Goal: Task Accomplishment & Management: Complete application form

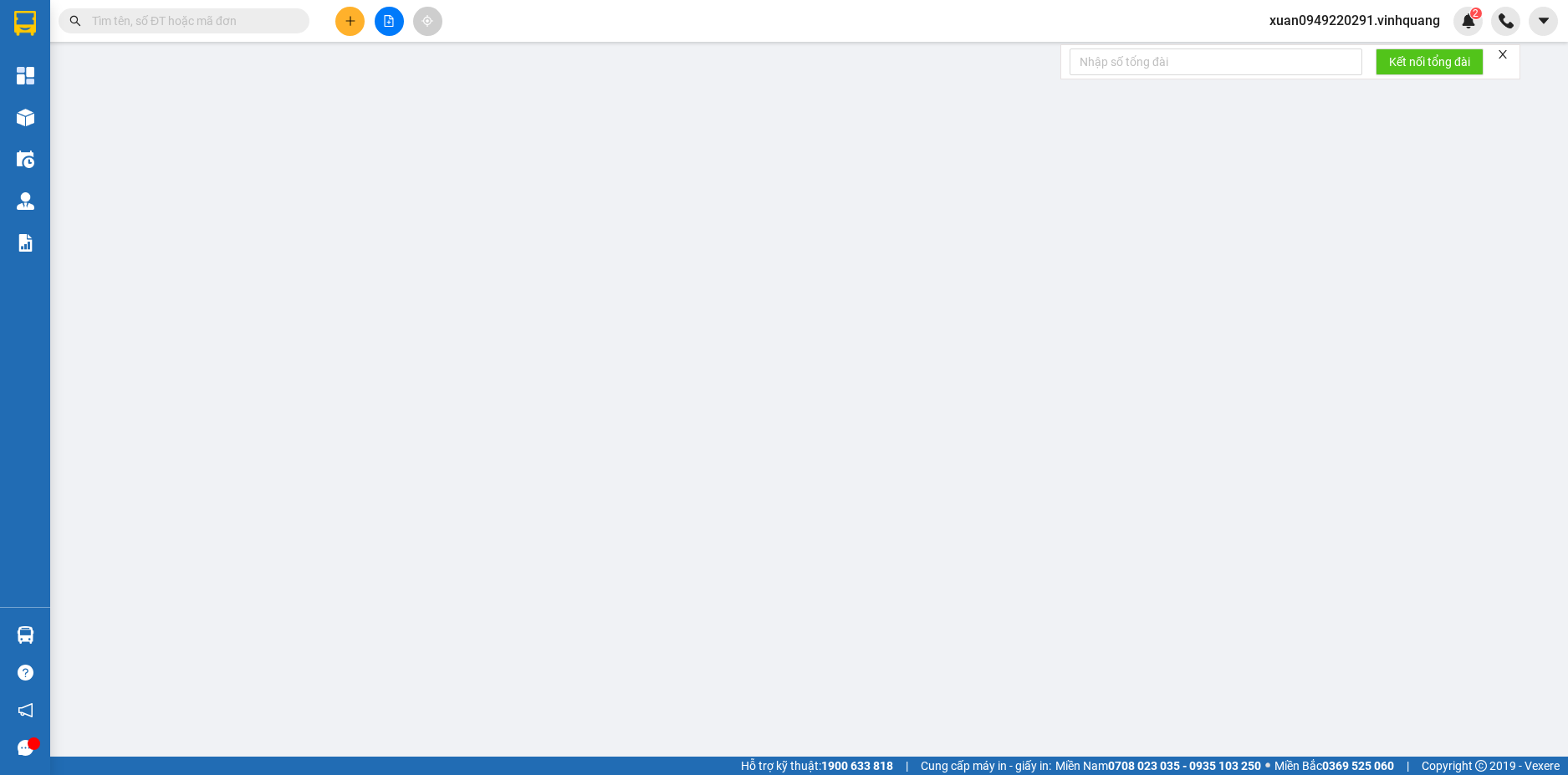
click at [214, 18] on input "text" at bounding box center [191, 21] width 198 height 19
paste input "1309250848"
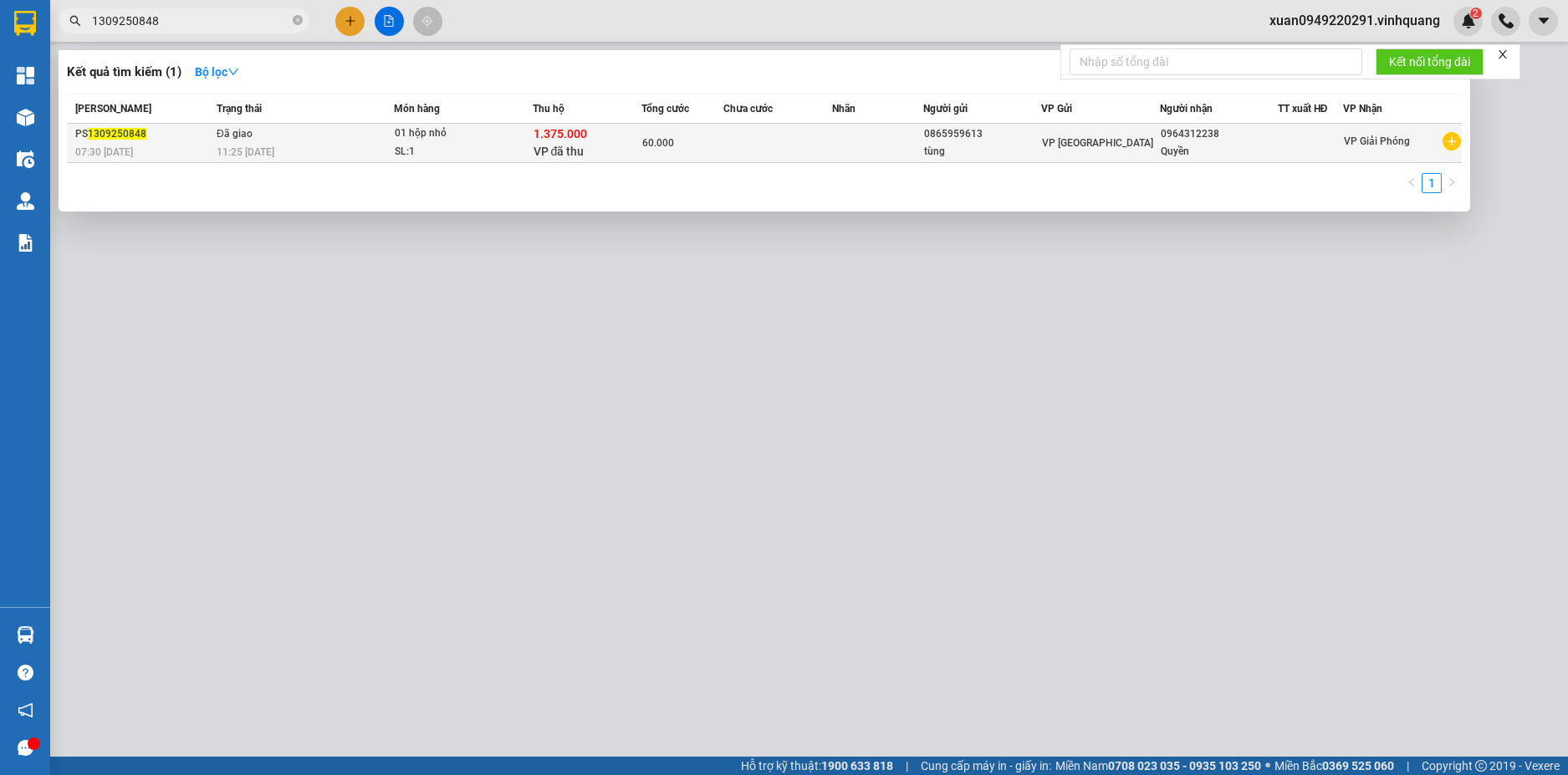
type input "1309250848"
click at [329, 149] on div "11:25 [DATE]" at bounding box center [305, 153] width 176 height 19
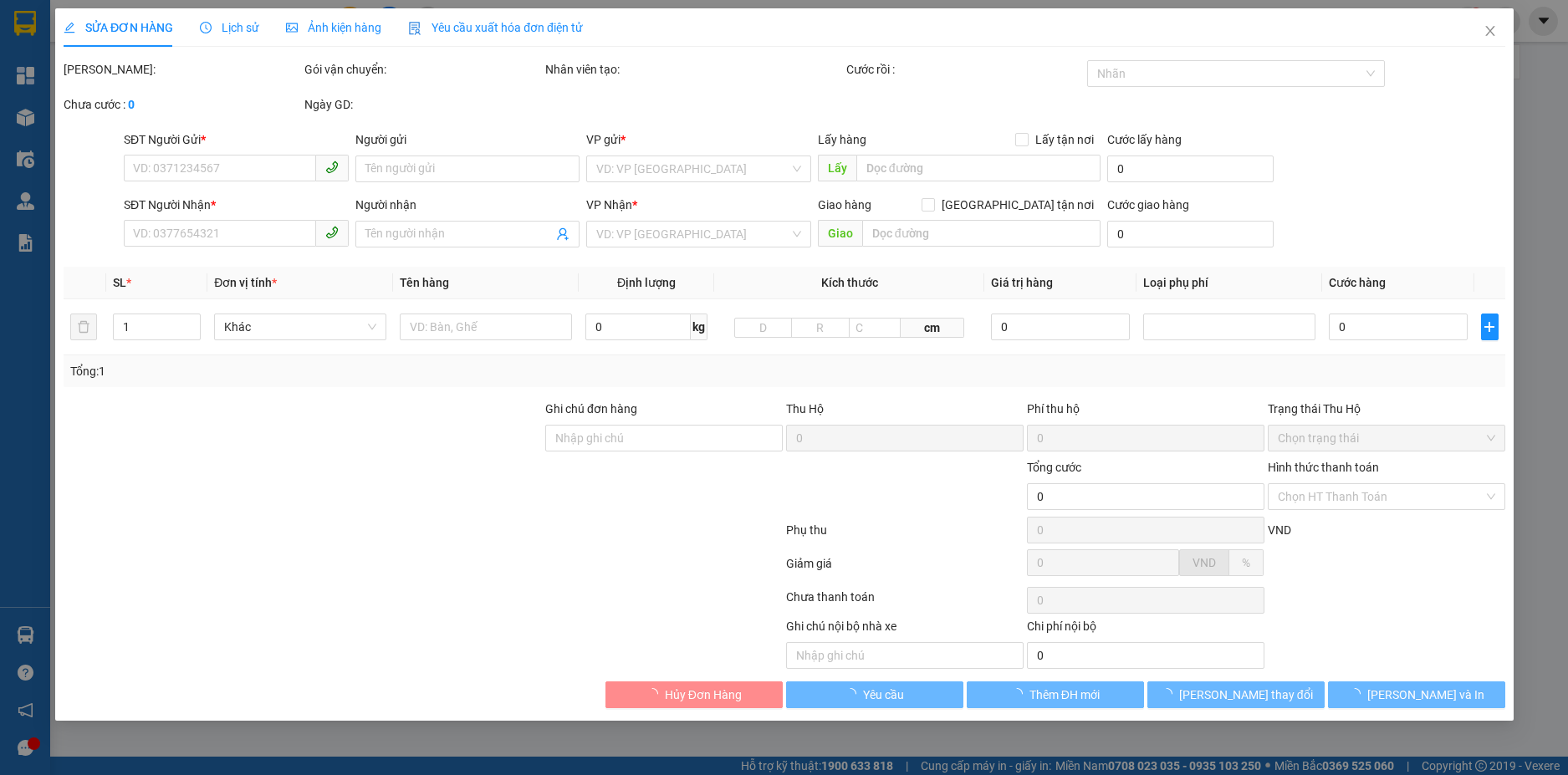
type input "0865959613"
type input "tùng"
type input "0964312238"
type input "Quyền"
type input "1.375.000"
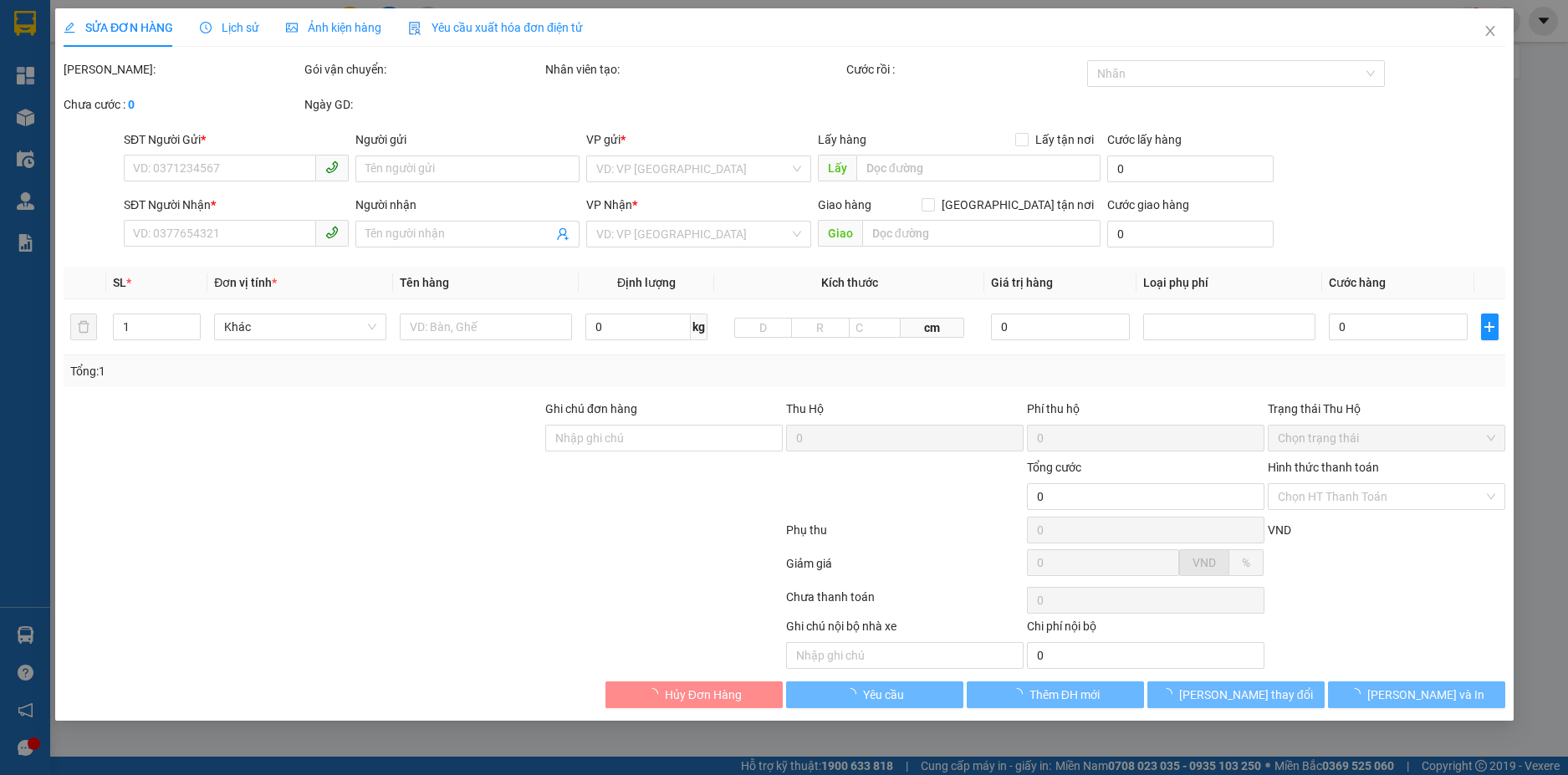
type input "30.000"
type input "60.000"
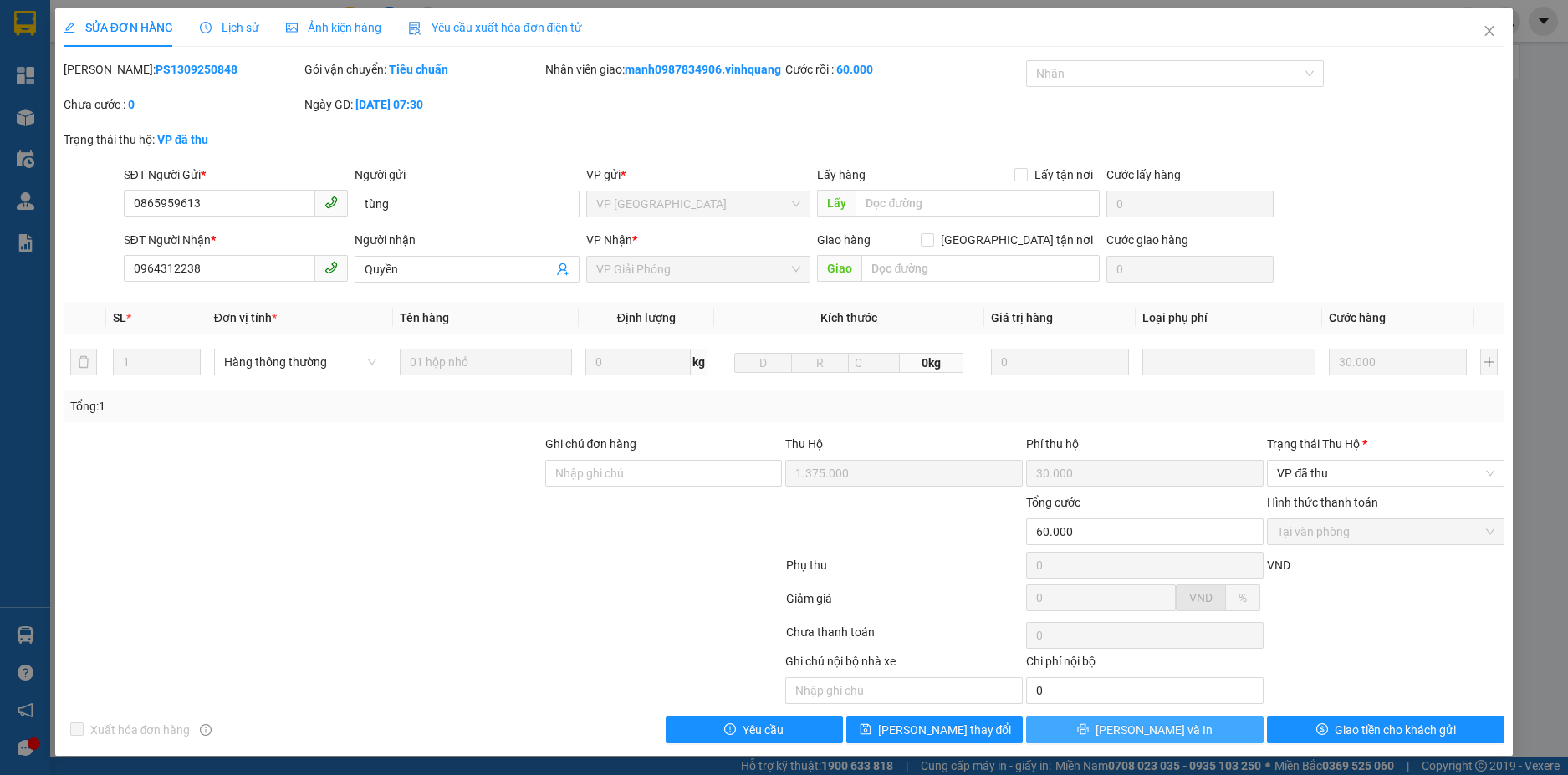
click at [1066, 743] on button "[PERSON_NAME] và In" at bounding box center [1145, 729] width 238 height 27
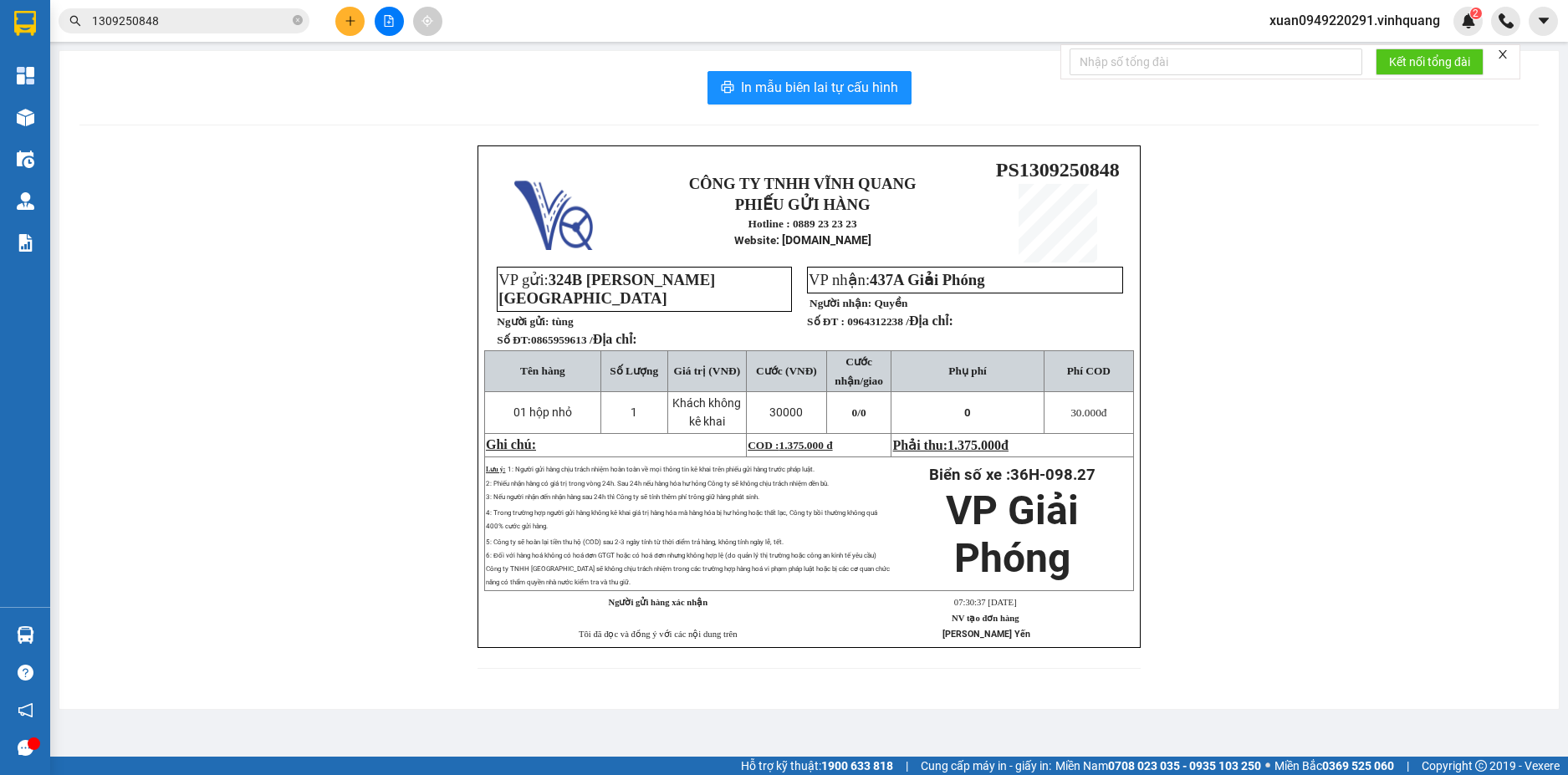
click at [1504, 53] on icon "close" at bounding box center [1503, 54] width 8 height 8
click at [1354, 505] on div "CÔNG TY TNHH VĨNH QUANG PHIẾU GỬI HÀNG Hotline : 0889 23 23 23 Website : [DOMAI…" at bounding box center [809, 417] width 1460 height 544
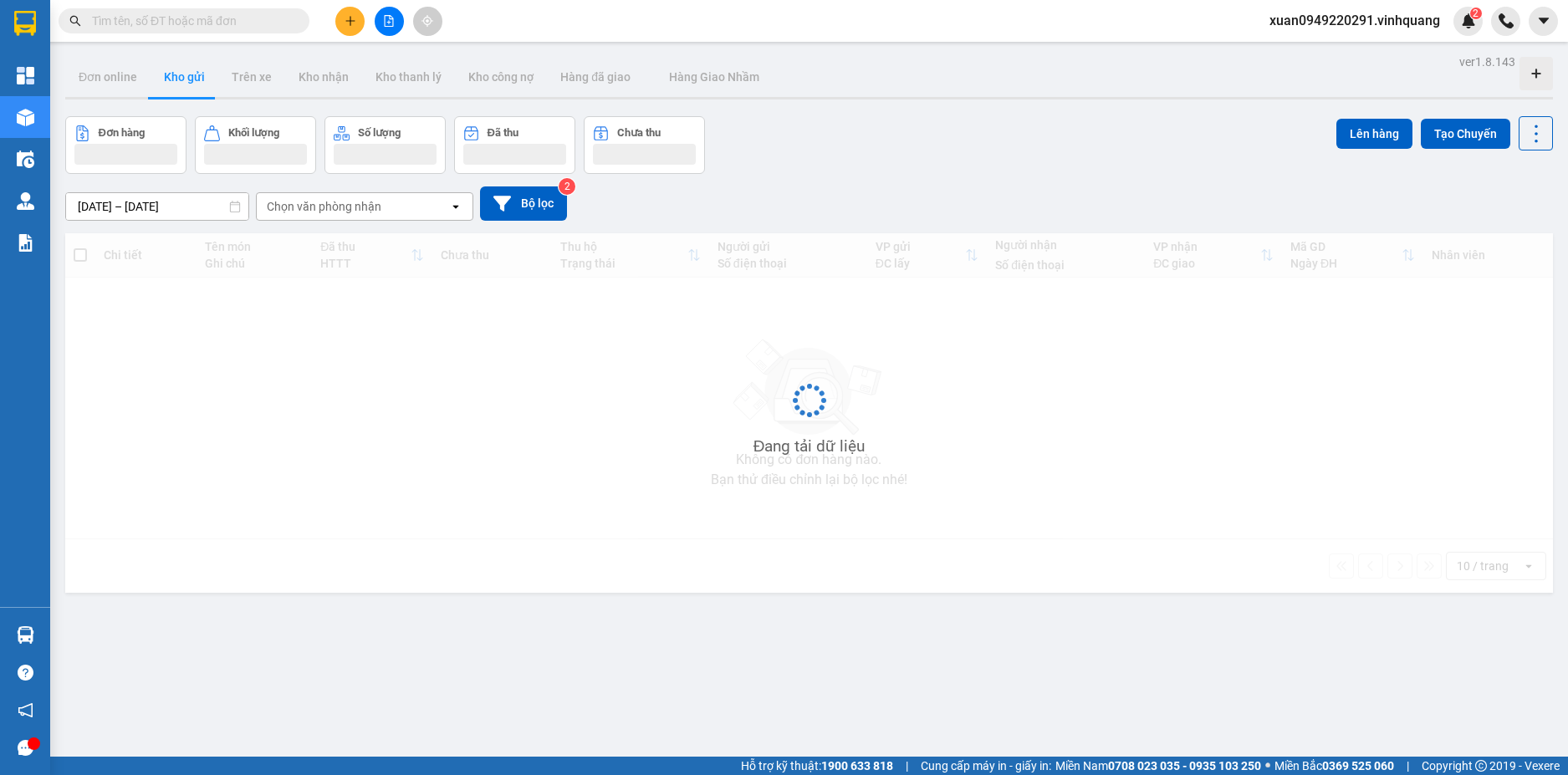
click at [198, 20] on input "text" at bounding box center [191, 21] width 198 height 19
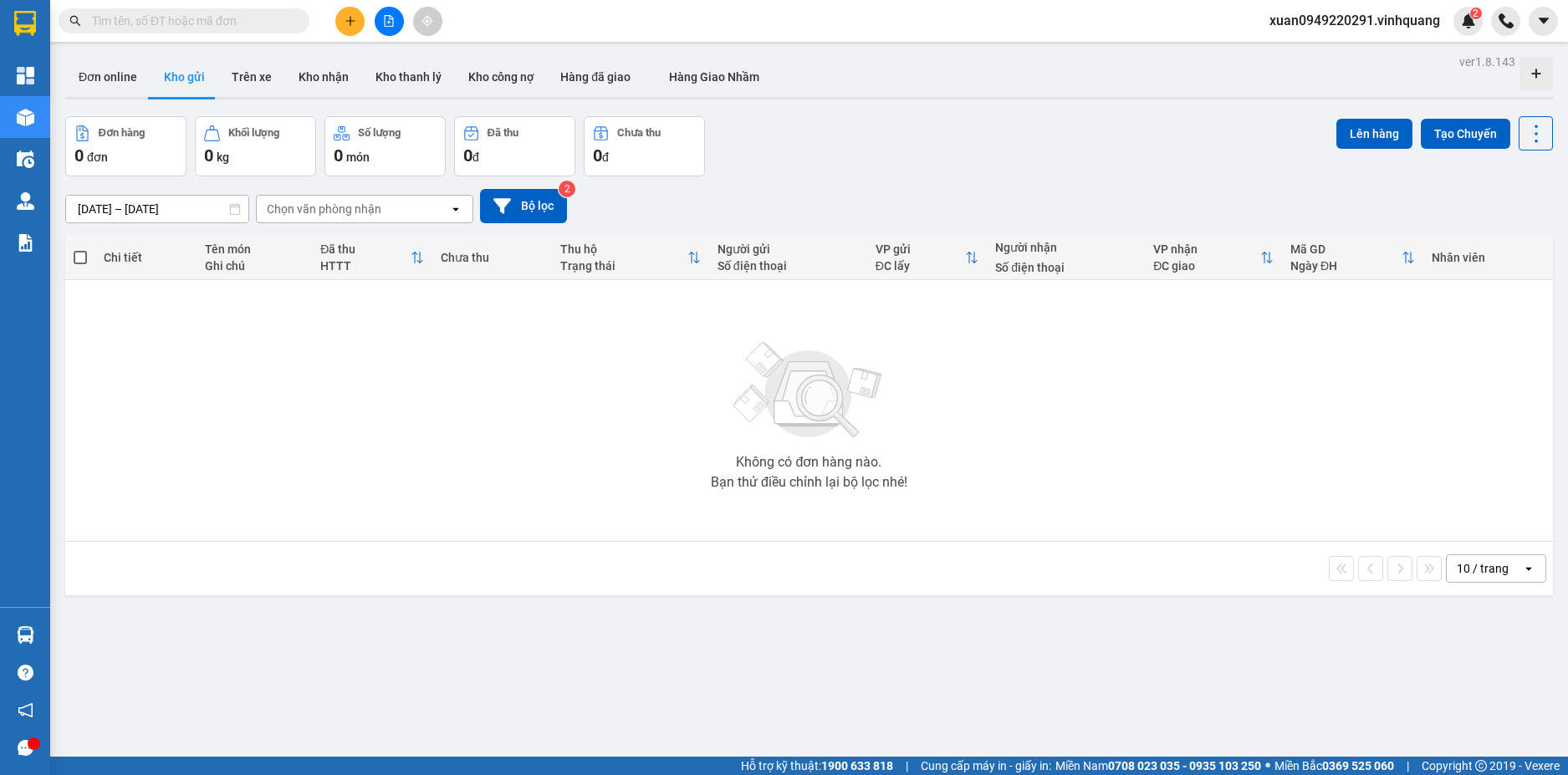
paste input "1309250848"
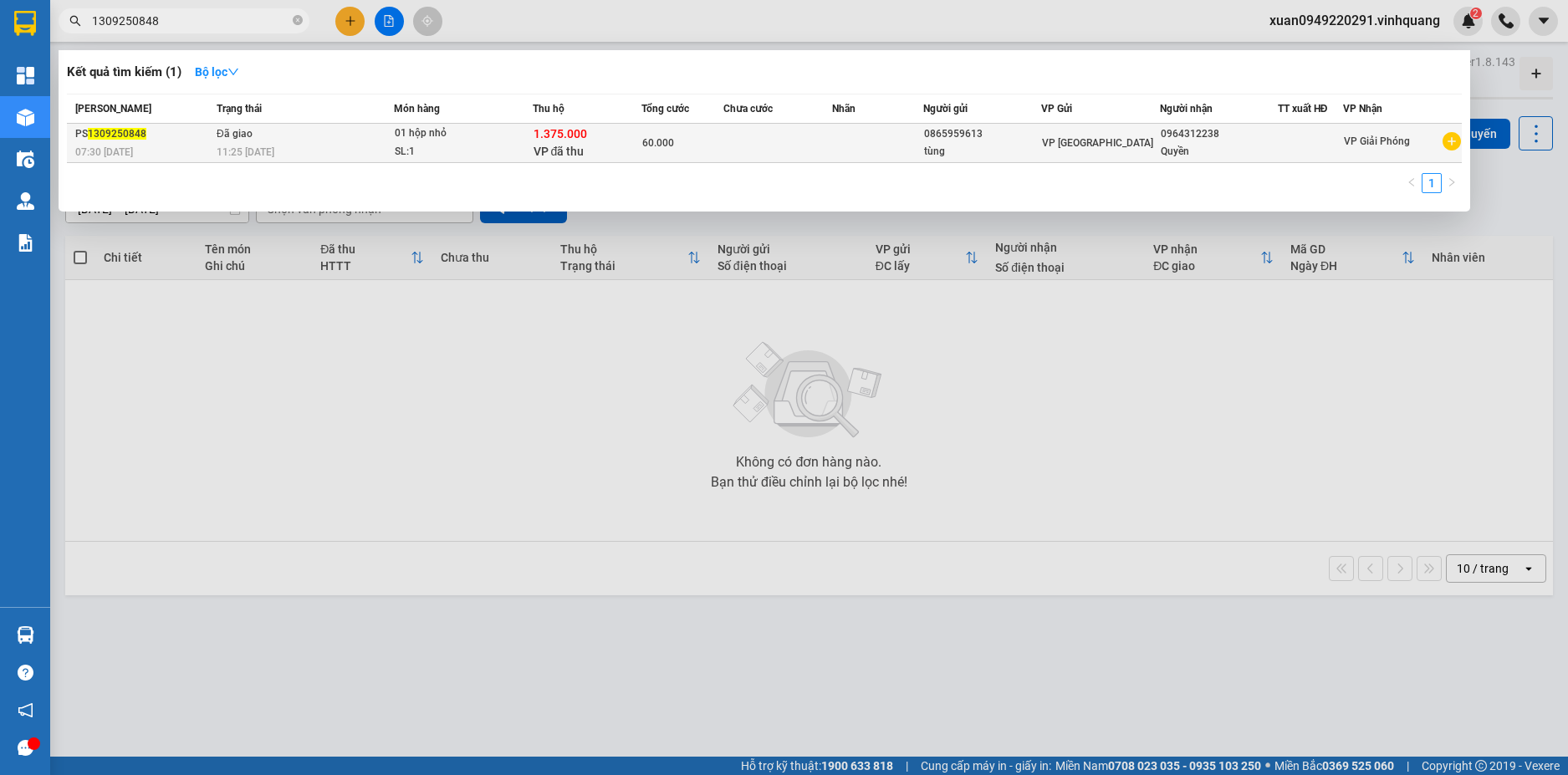
type input "1309250848"
click at [323, 151] on div "11:25 [DATE]" at bounding box center [305, 153] width 176 height 19
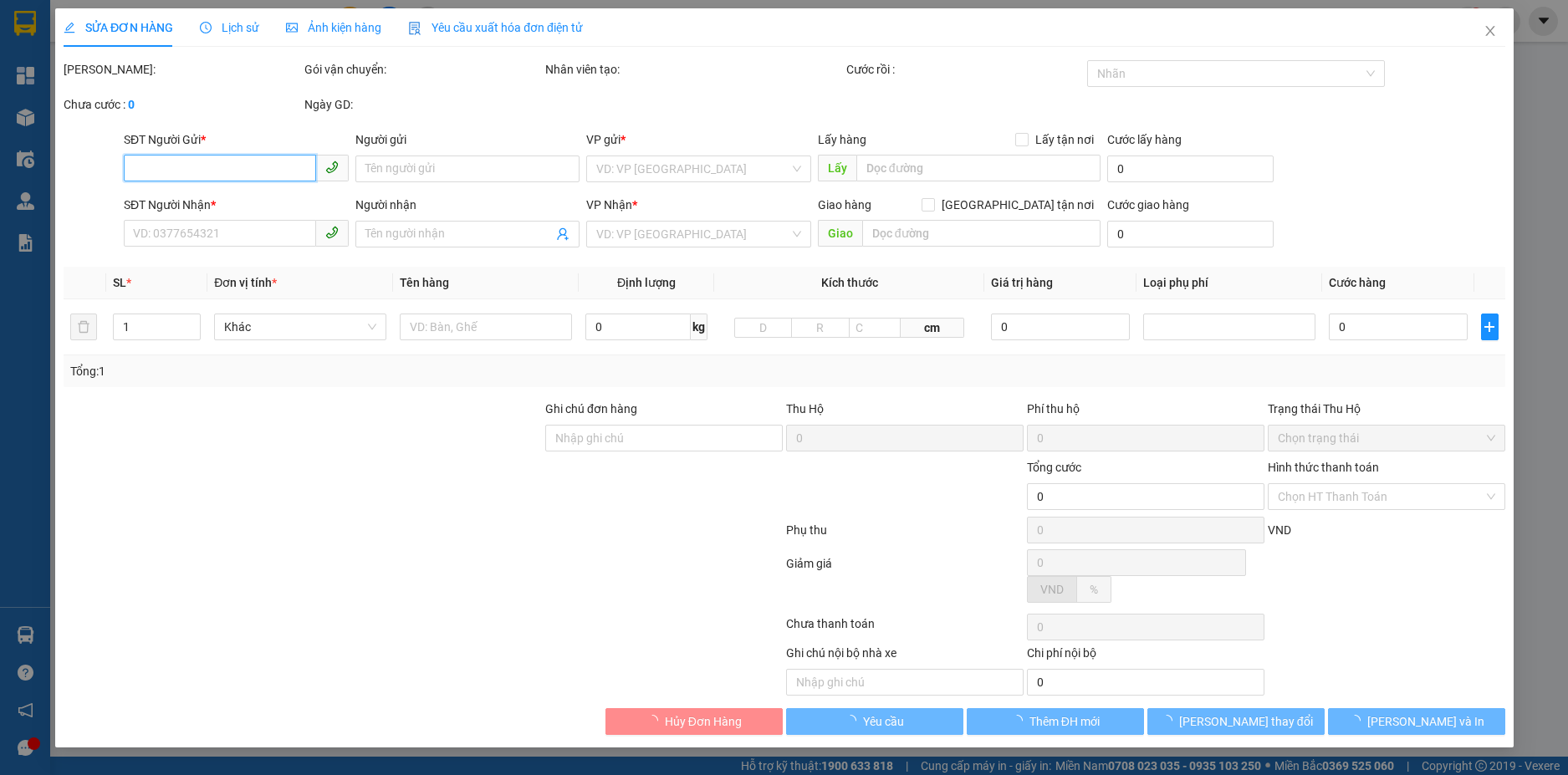
type input "0865959613"
type input "tùng"
type input "0964312238"
type input "Quyền"
type input "1.375.000"
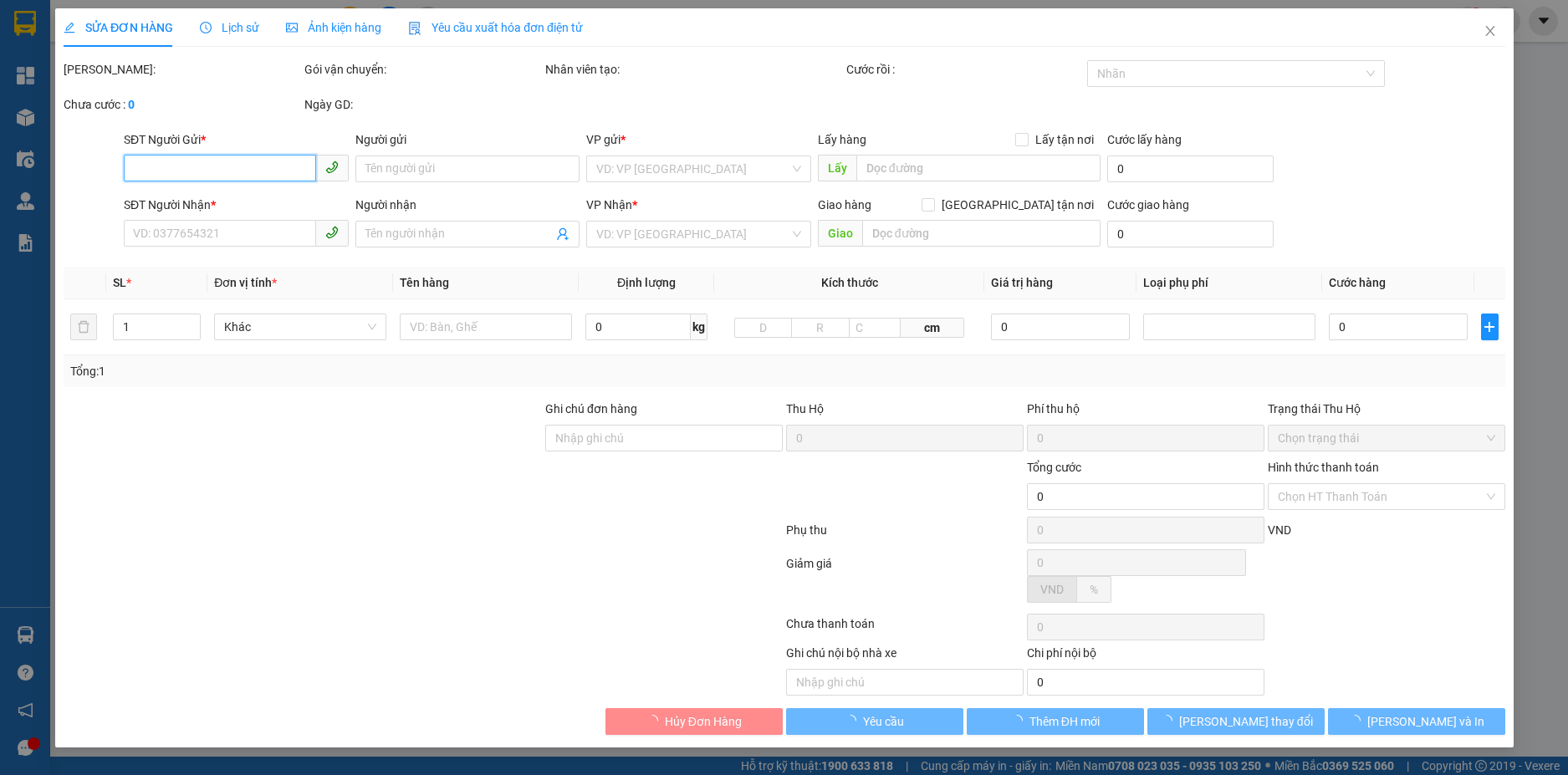
type input "30.000"
type input "60.000"
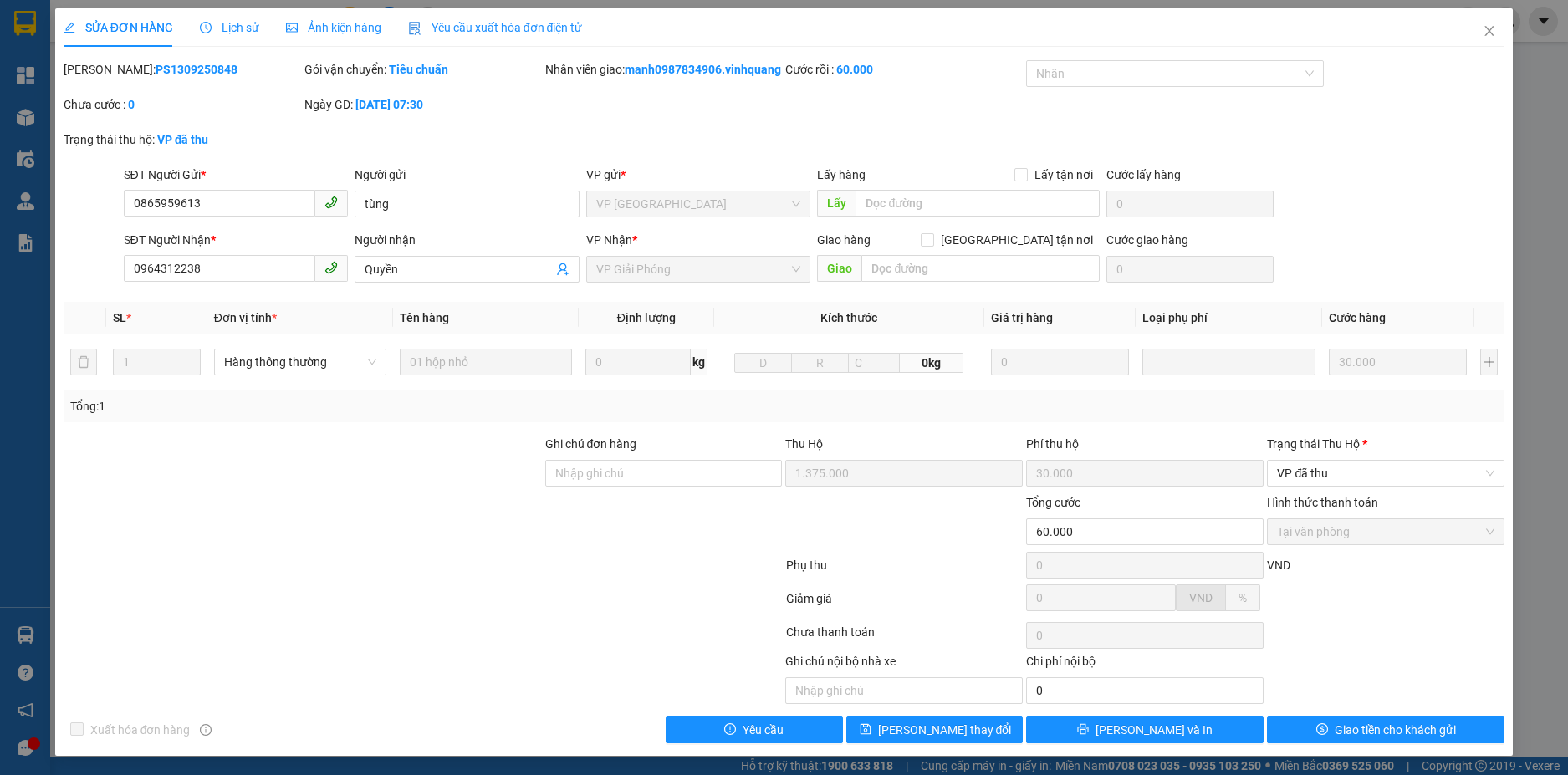
click at [242, 20] on span "Lịch sử" at bounding box center [230, 27] width 60 height 13
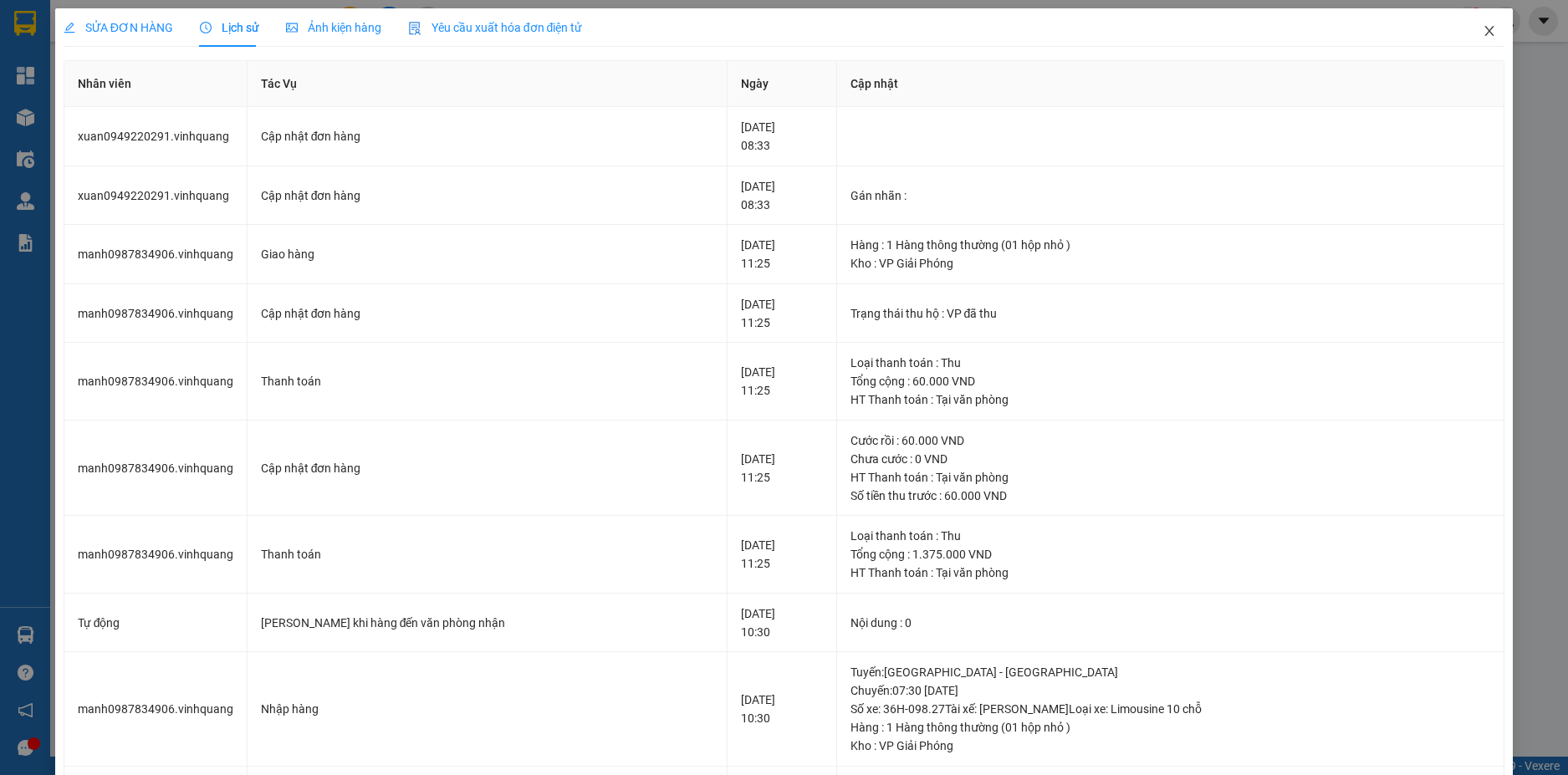
click at [1483, 25] on icon "close" at bounding box center [1490, 31] width 13 height 13
